Goal: Task Accomplishment & Management: Manage account settings

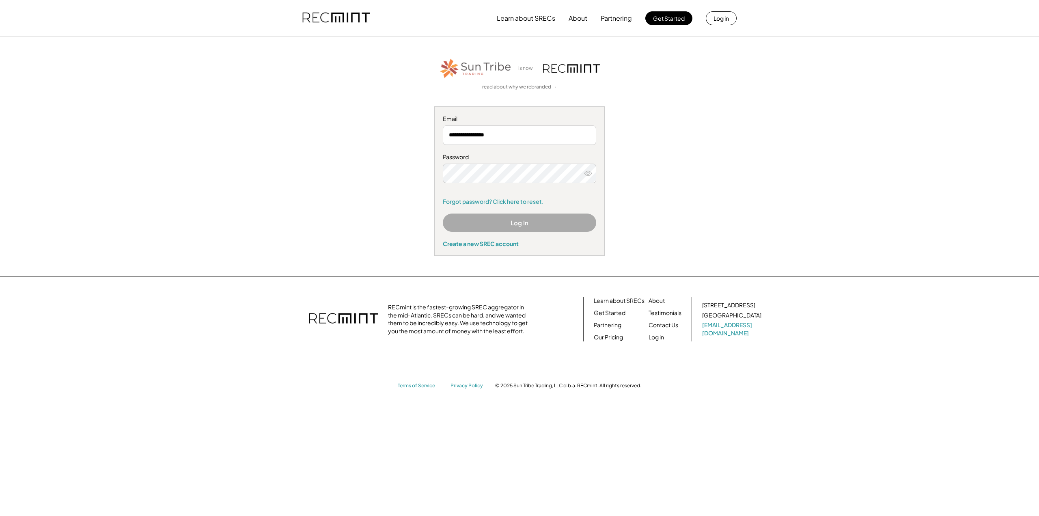
click at [525, 218] on button "Log In" at bounding box center [519, 223] width 153 height 18
